Goal: Information Seeking & Learning: Understand process/instructions

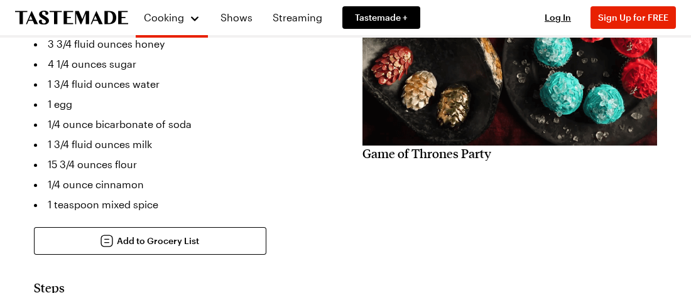
drag, startPoint x: 687, startPoint y: 112, endPoint x: 697, endPoint y: 89, distance: 25.3
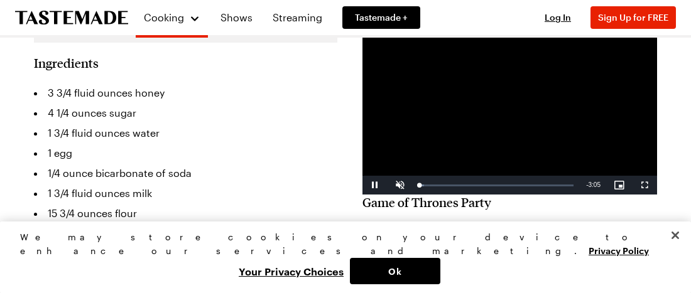
scroll to position [329, 0]
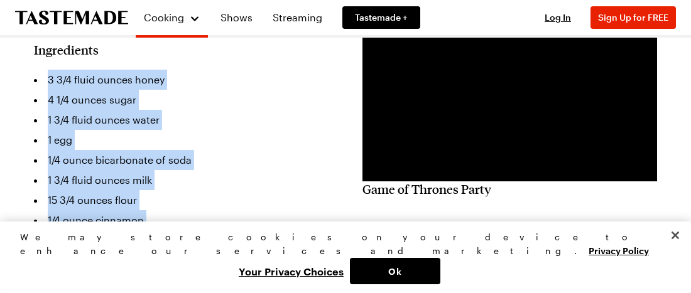
drag, startPoint x: 168, startPoint y: 227, endPoint x: 33, endPoint y: 65, distance: 210.1
click at [34, 70] on ul "3 3/4 fluid ounces honey 4 1/4 ounces sugar 1 3/4 fluid ounces water 1 egg 1/4 …" at bounding box center [185, 160] width 303 height 181
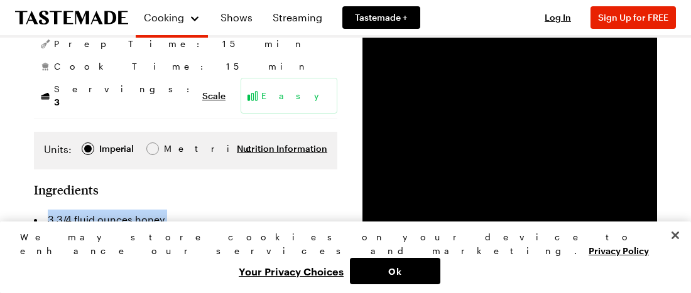
scroll to position [179, 0]
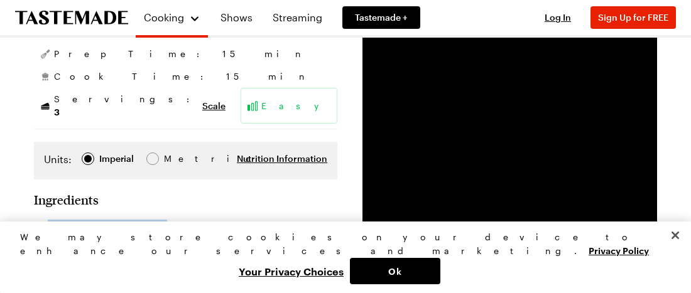
copy ul "3 3/4 fluid ounces honey 4 1/4 ounces sugar 1 3/4 fluid ounces water 1 egg 1/4 …"
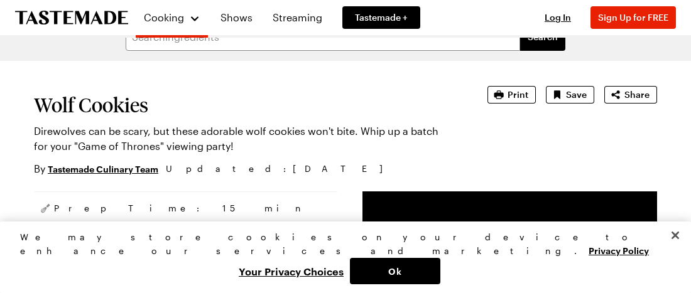
scroll to position [124, 0]
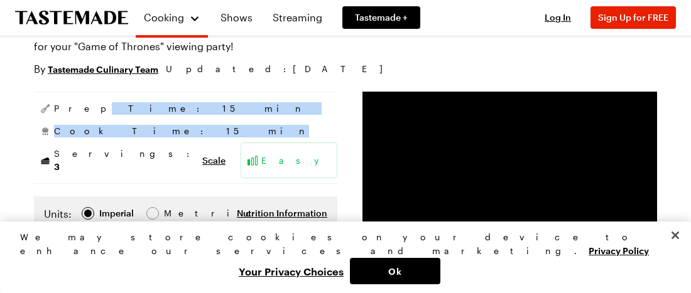
drag, startPoint x: 129, startPoint y: 106, endPoint x: 139, endPoint y: 119, distance: 17.0
click at [141, 121] on aside "Prep Time: 15 min Cook Time: 15 min Servings: 3 Scale Easy" at bounding box center [185, 138] width 303 height 92
click at [135, 112] on div "Prep Time: 15 min" at bounding box center [185, 108] width 303 height 23
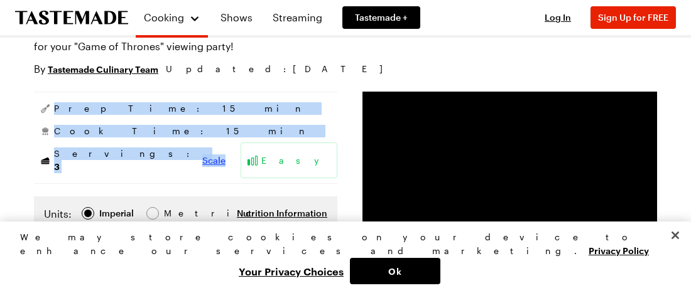
drag, startPoint x: 33, startPoint y: 106, endPoint x: 128, endPoint y: 152, distance: 105.6
click at [128, 152] on aside "Prep Time: 15 min Cook Time: 15 min Servings: 3 Scale Easy" at bounding box center [185, 138] width 303 height 92
copy aside "Prep Time: 15 min Cook Time: 15 min Servings: 3 Scale"
